Goal: Task Accomplishment & Management: Manage account settings

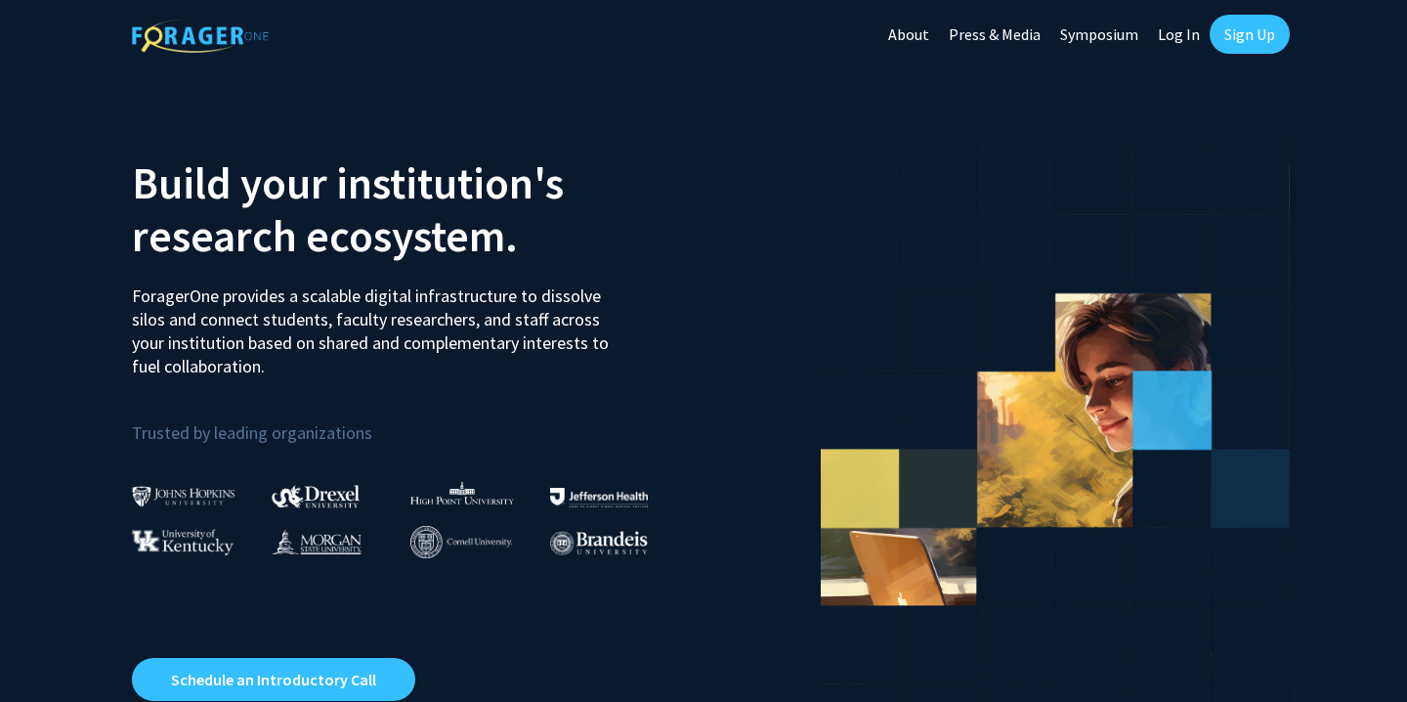
click at [1161, 32] on link "Log In" at bounding box center [1179, 34] width 62 height 68
select select
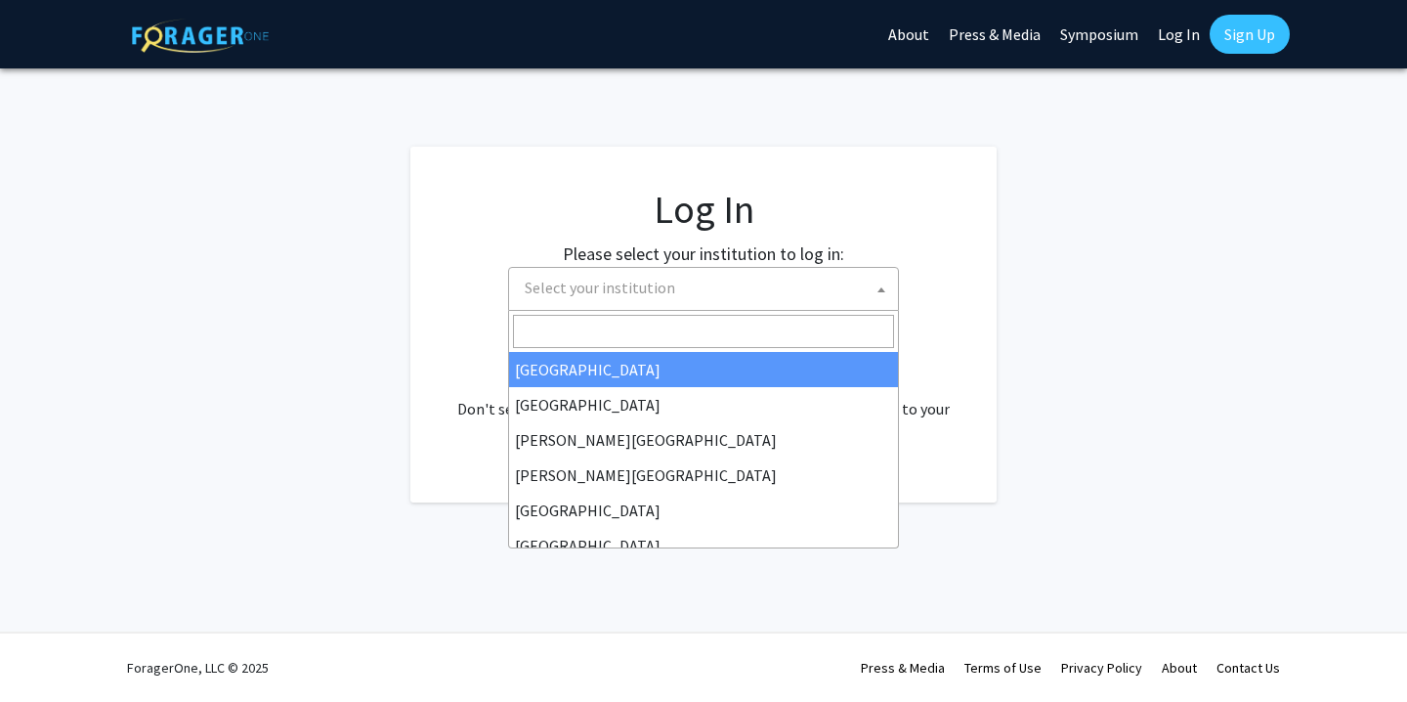
click at [659, 298] on span "Select your institution" at bounding box center [707, 288] width 381 height 40
type input "u"
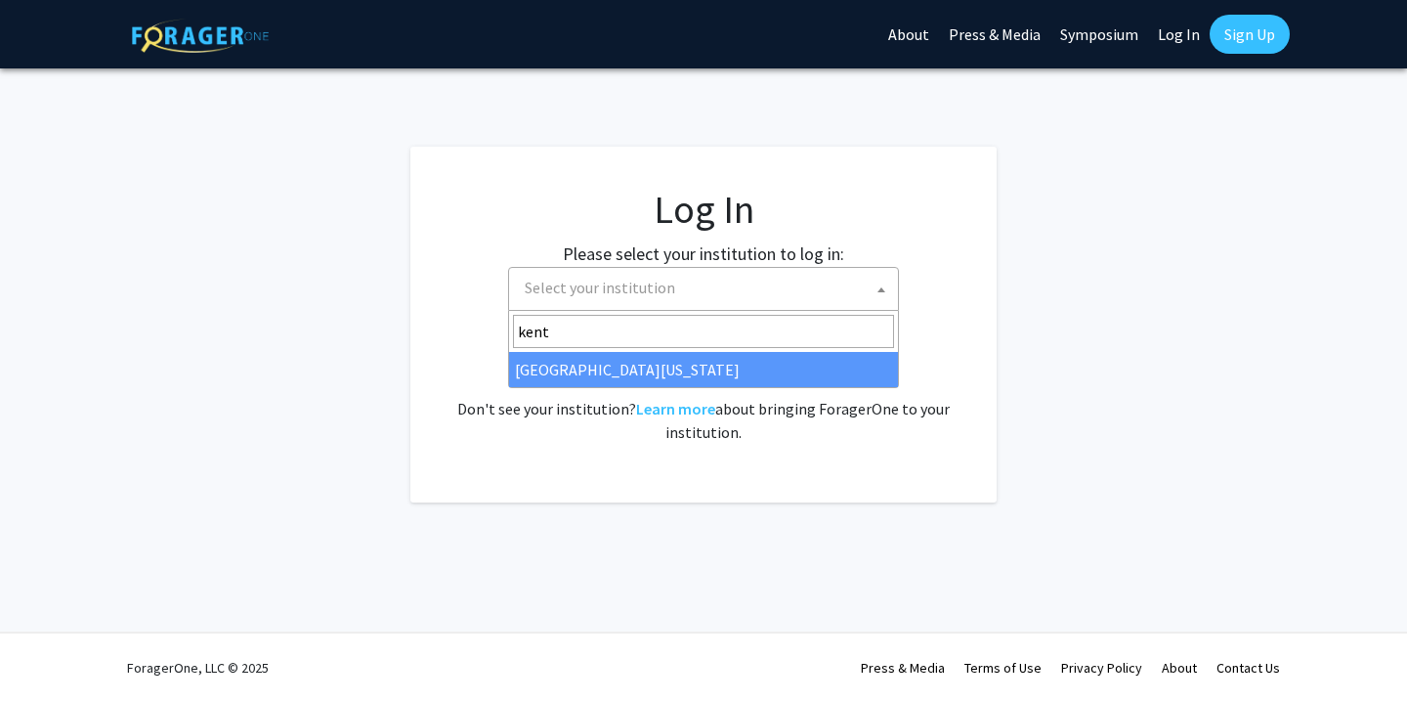
type input "kent"
select select "13"
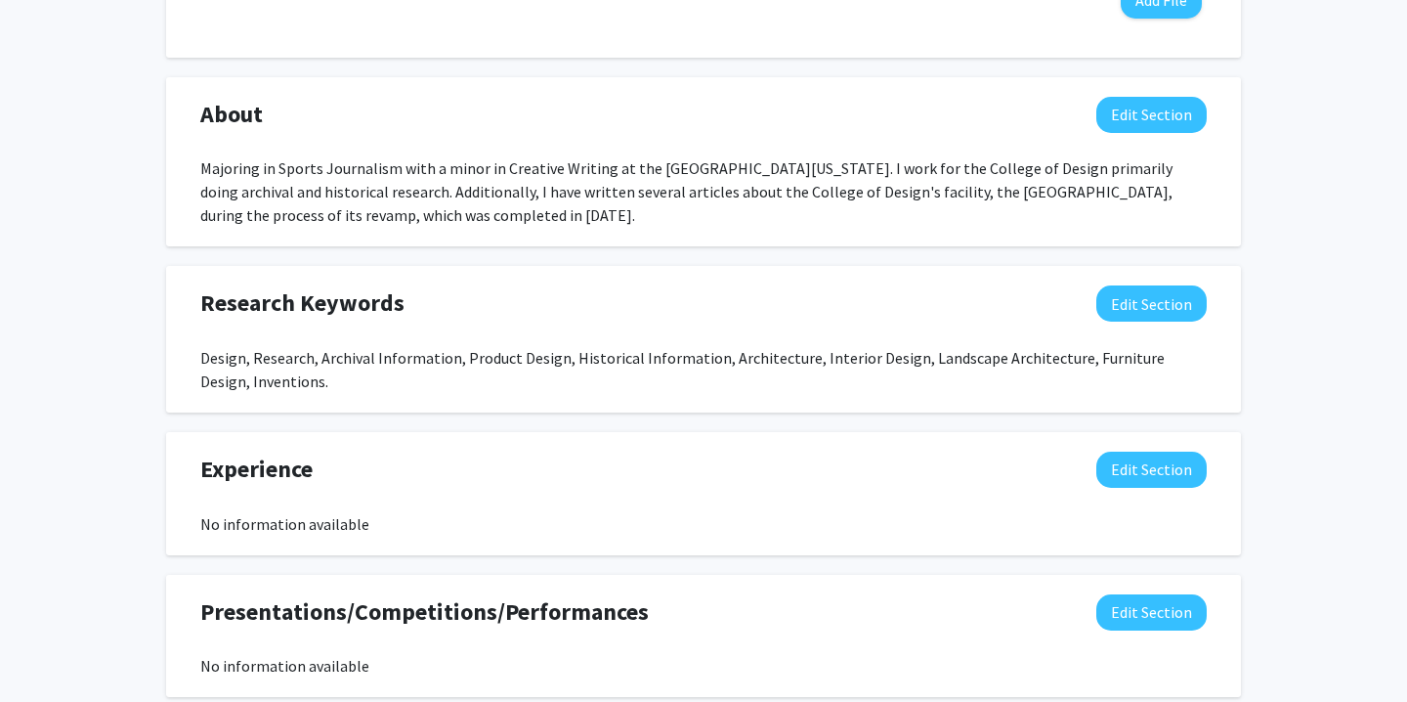
scroll to position [844, 0]
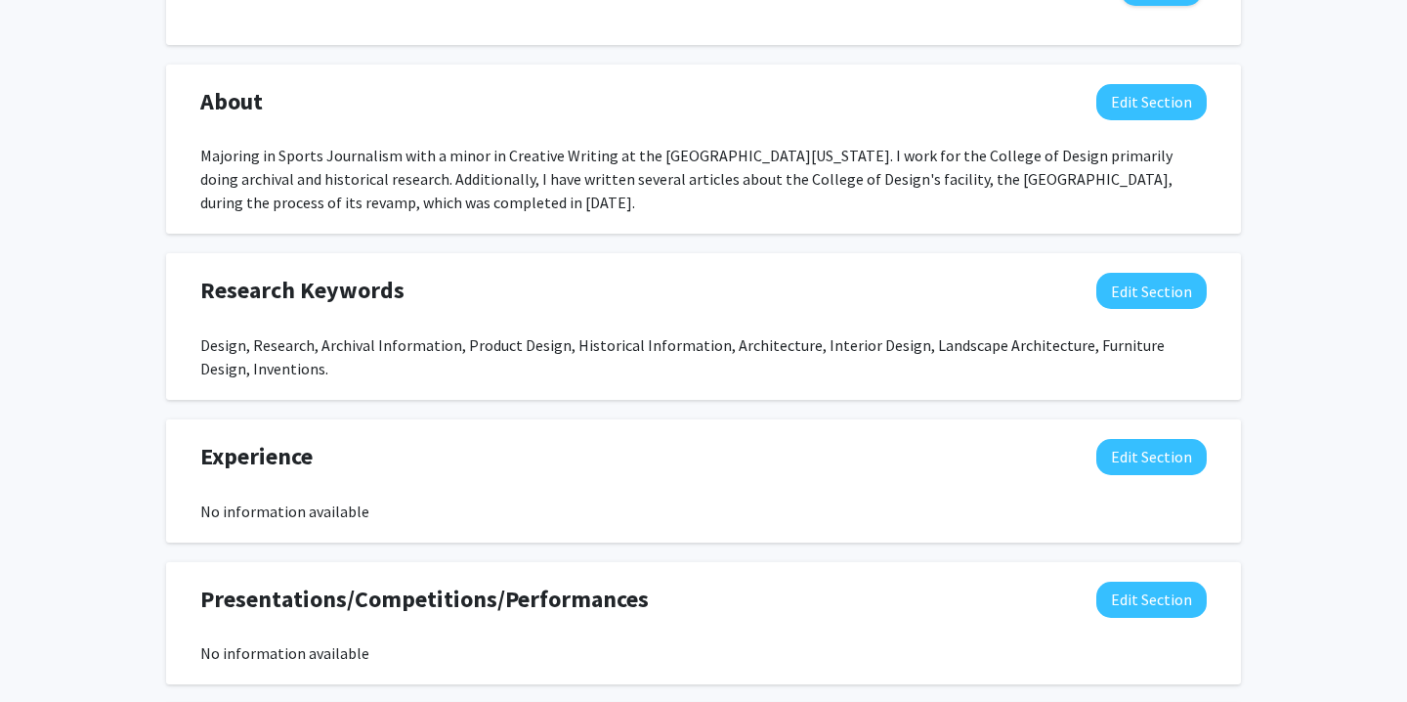
drag, startPoint x: 202, startPoint y: 348, endPoint x: 320, endPoint y: 364, distance: 118.3
click at [320, 364] on div "Design, Research, Archival Information, Product Design, Historical Information,…" at bounding box center [703, 356] width 1007 height 47
copy div "Design, Research, Archival Information, Product Design, Historical Information,…"
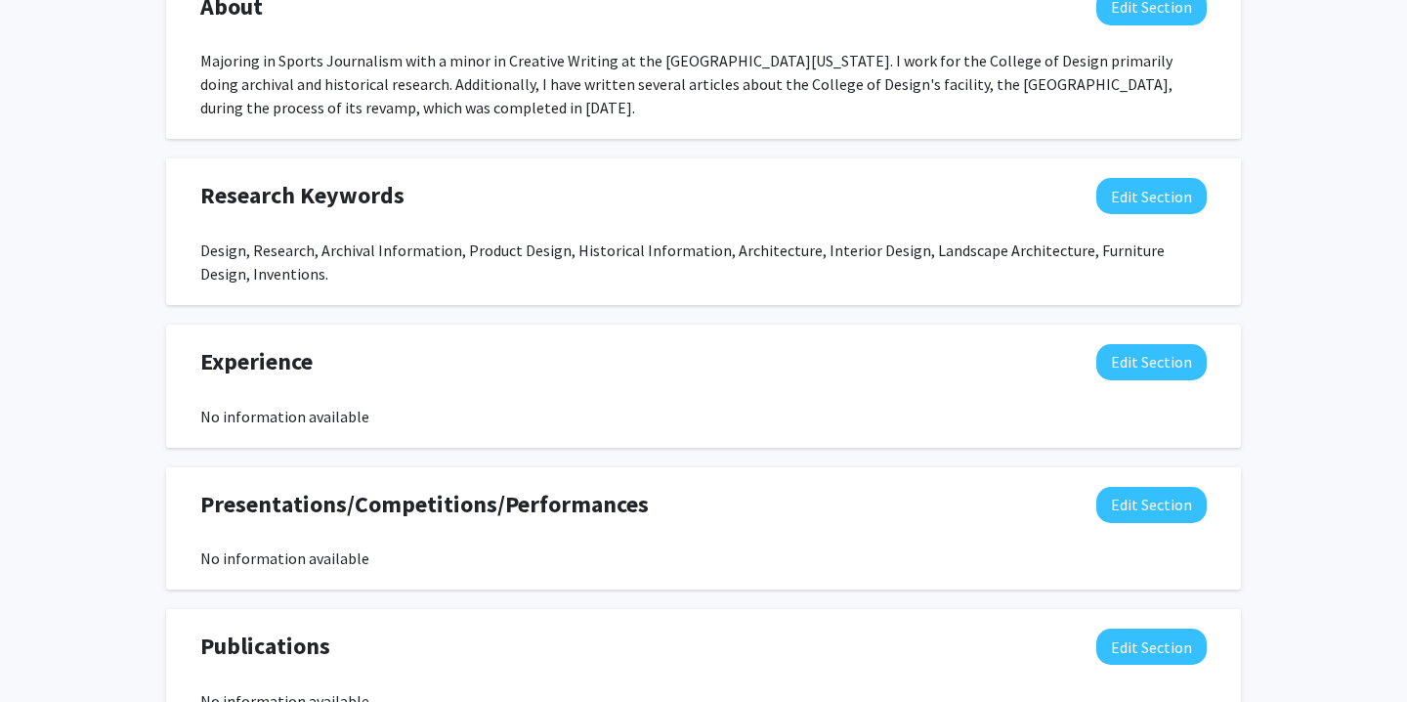
scroll to position [698, 0]
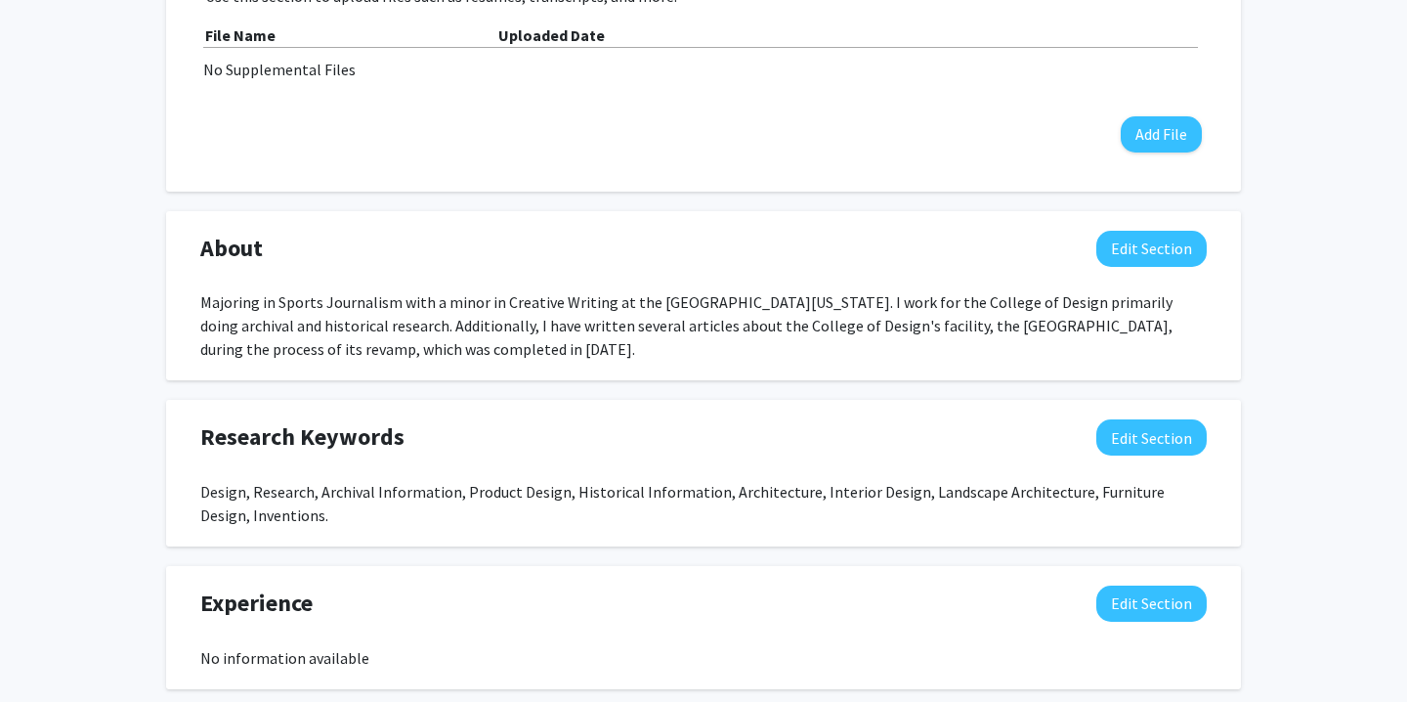
drag, startPoint x: 202, startPoint y: 302, endPoint x: 601, endPoint y: 340, distance: 400.5
click at [601, 340] on div "Majoring in Sports Journalism with a minor in Creative Writing at the Universit…" at bounding box center [703, 325] width 1007 height 70
copy div "Majoring in Sports Journalism with a minor in Creative Writing at the Universit…"
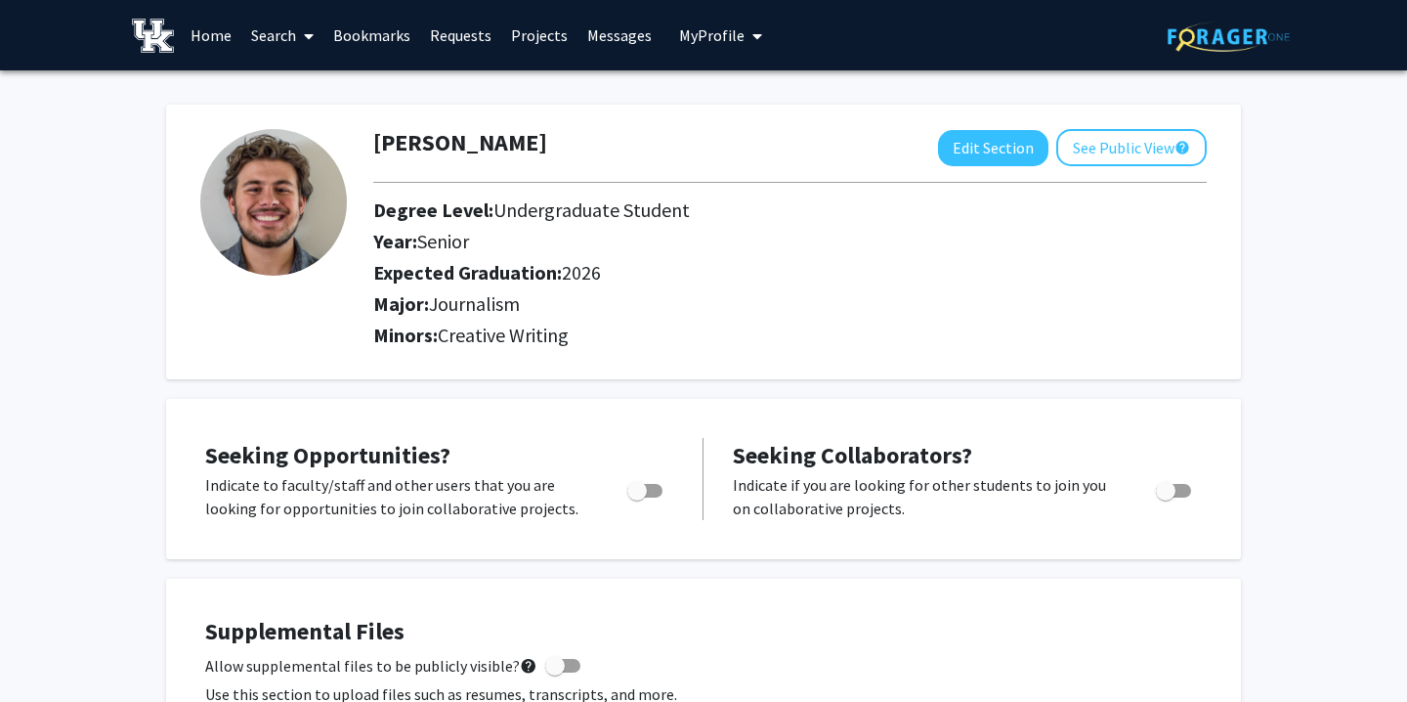
scroll to position [0, 0]
click at [974, 140] on button "Edit Section" at bounding box center [993, 148] width 110 height 36
select select "senior"
select select "2026"
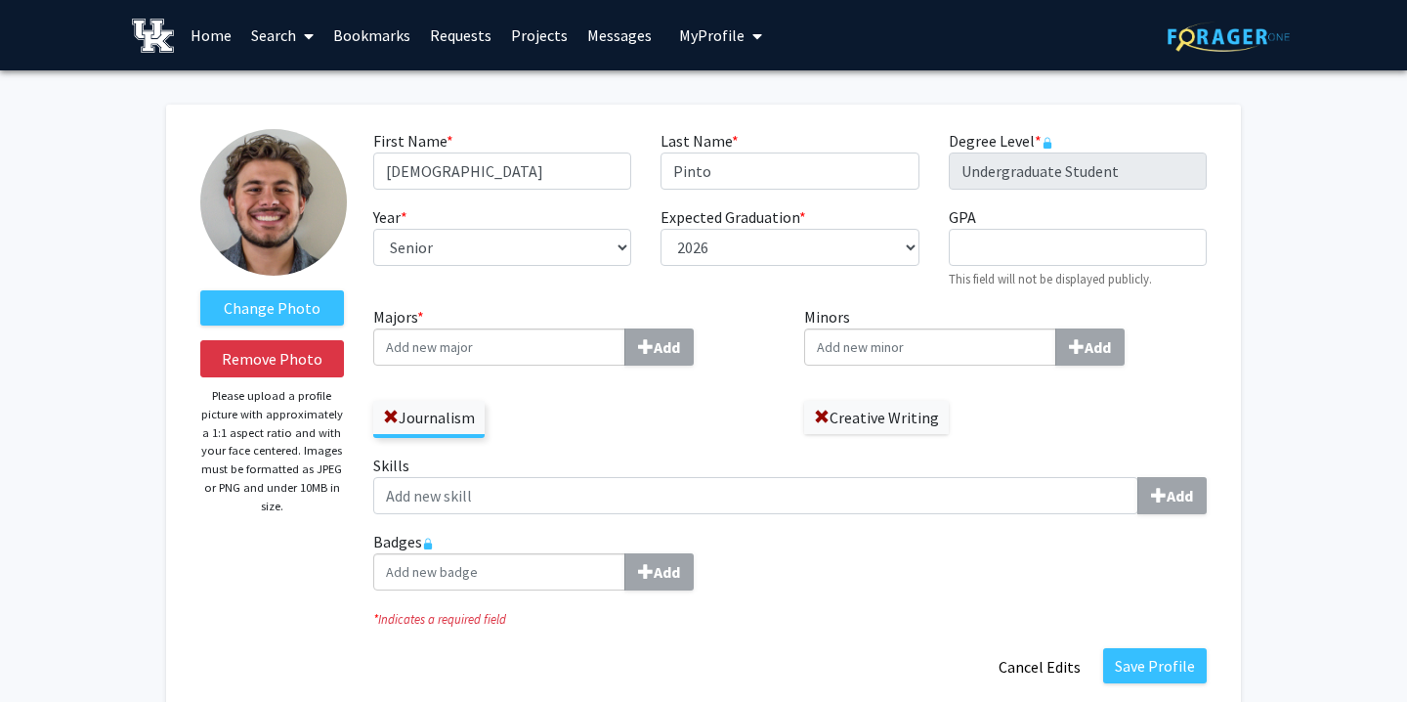
click at [290, 198] on img at bounding box center [273, 202] width 147 height 147
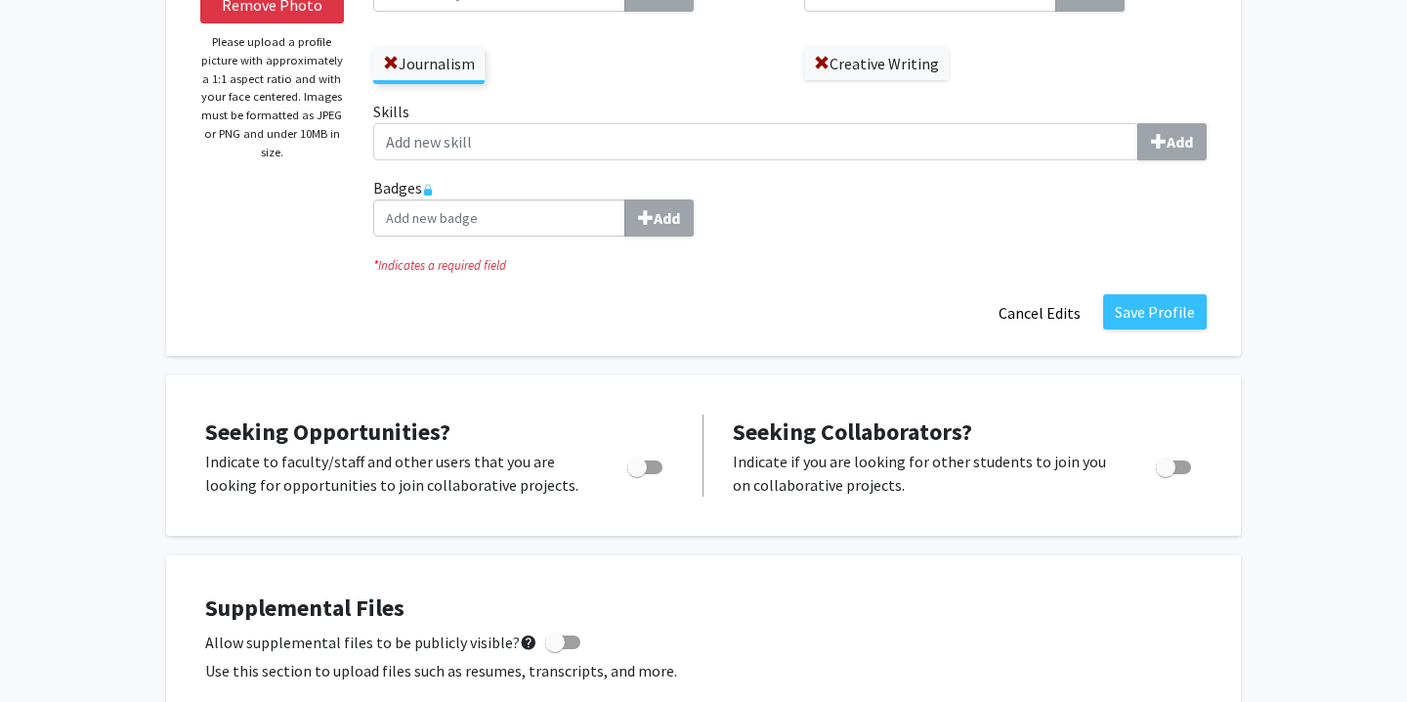
scroll to position [381, 0]
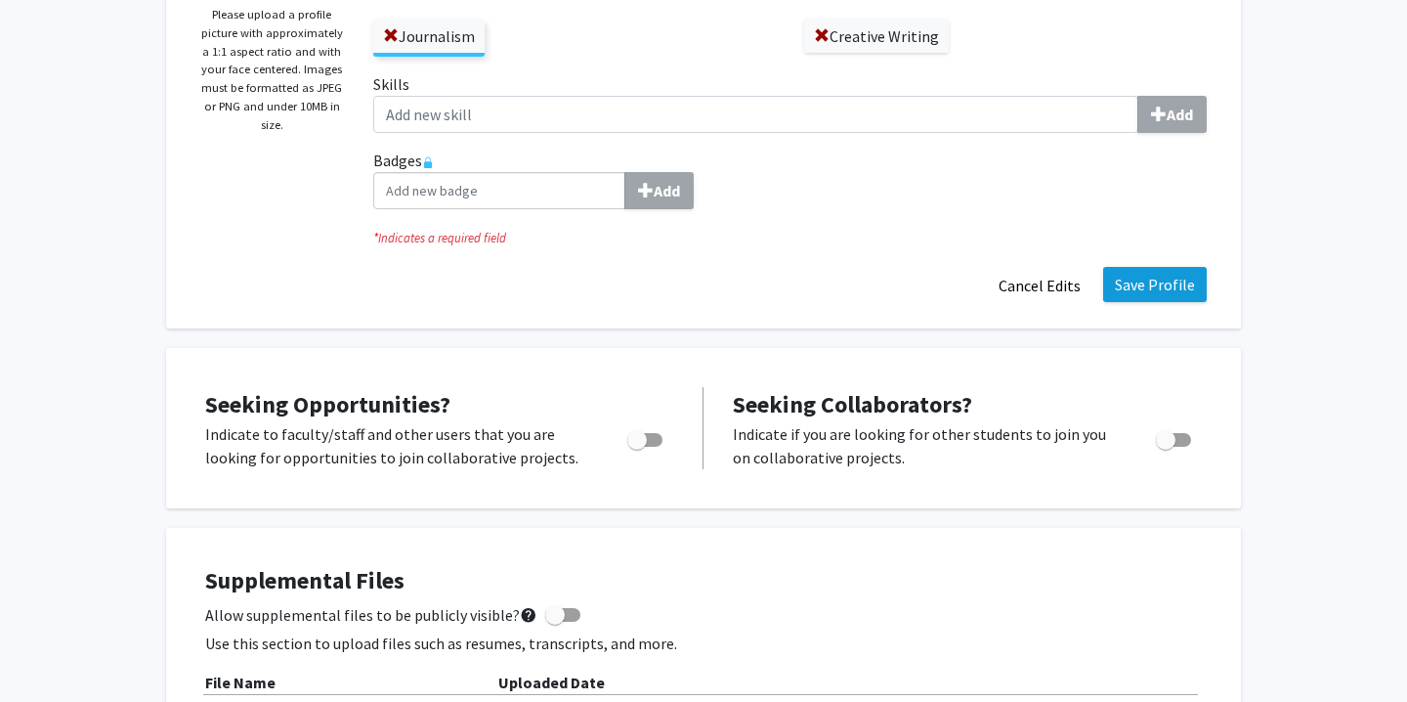
click at [1132, 289] on button "Save Profile" at bounding box center [1155, 284] width 104 height 35
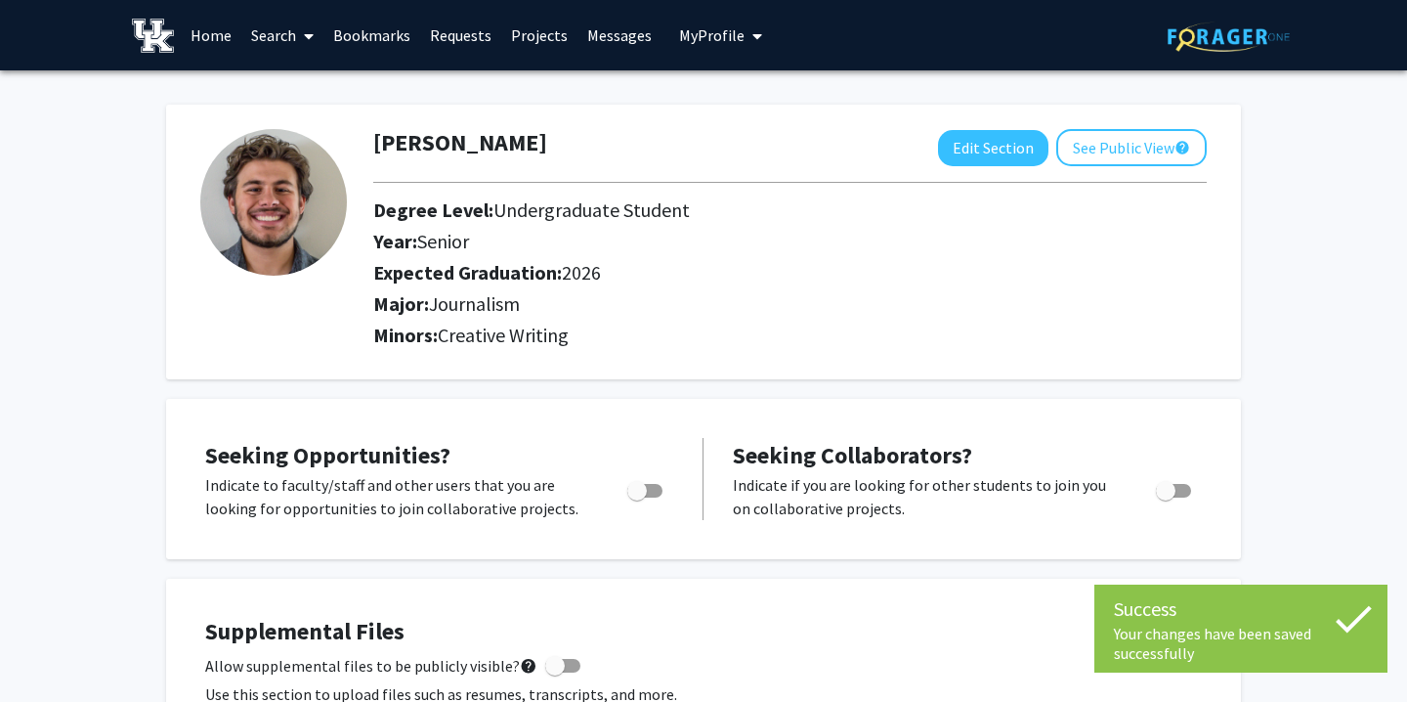
scroll to position [0, 0]
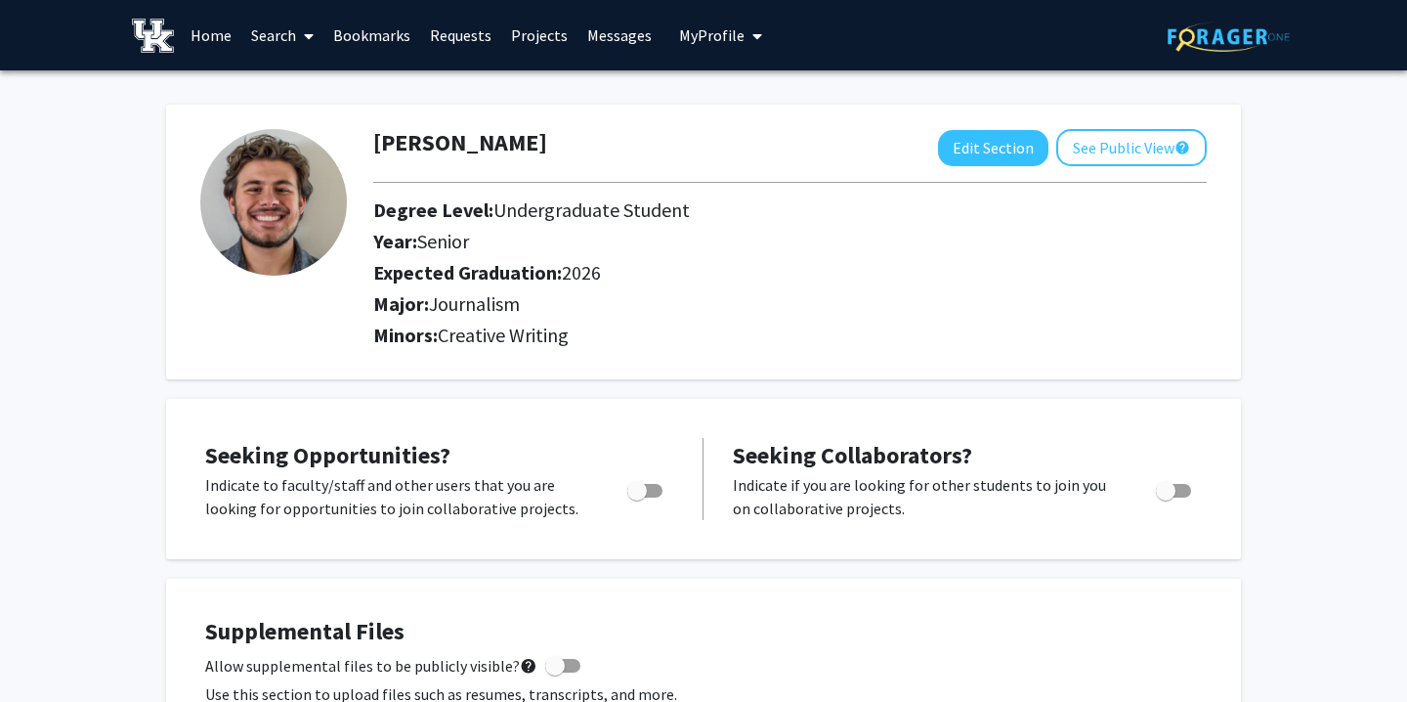
click at [669, 218] on span "Undergraduate Student" at bounding box center [591, 209] width 196 height 24
